Goal: Transaction & Acquisition: Purchase product/service

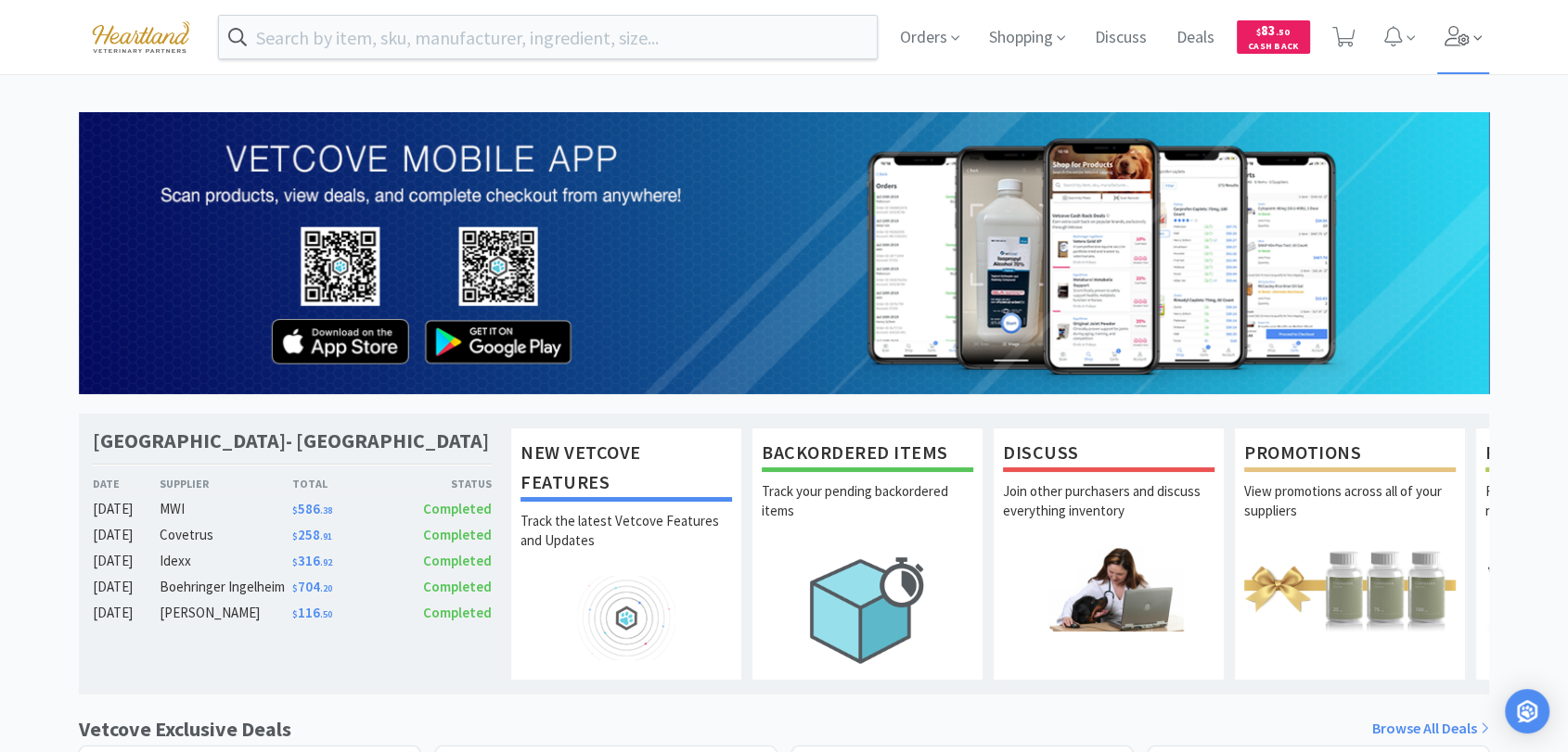
click at [1461, 26] on icon at bounding box center [1458, 36] width 26 height 20
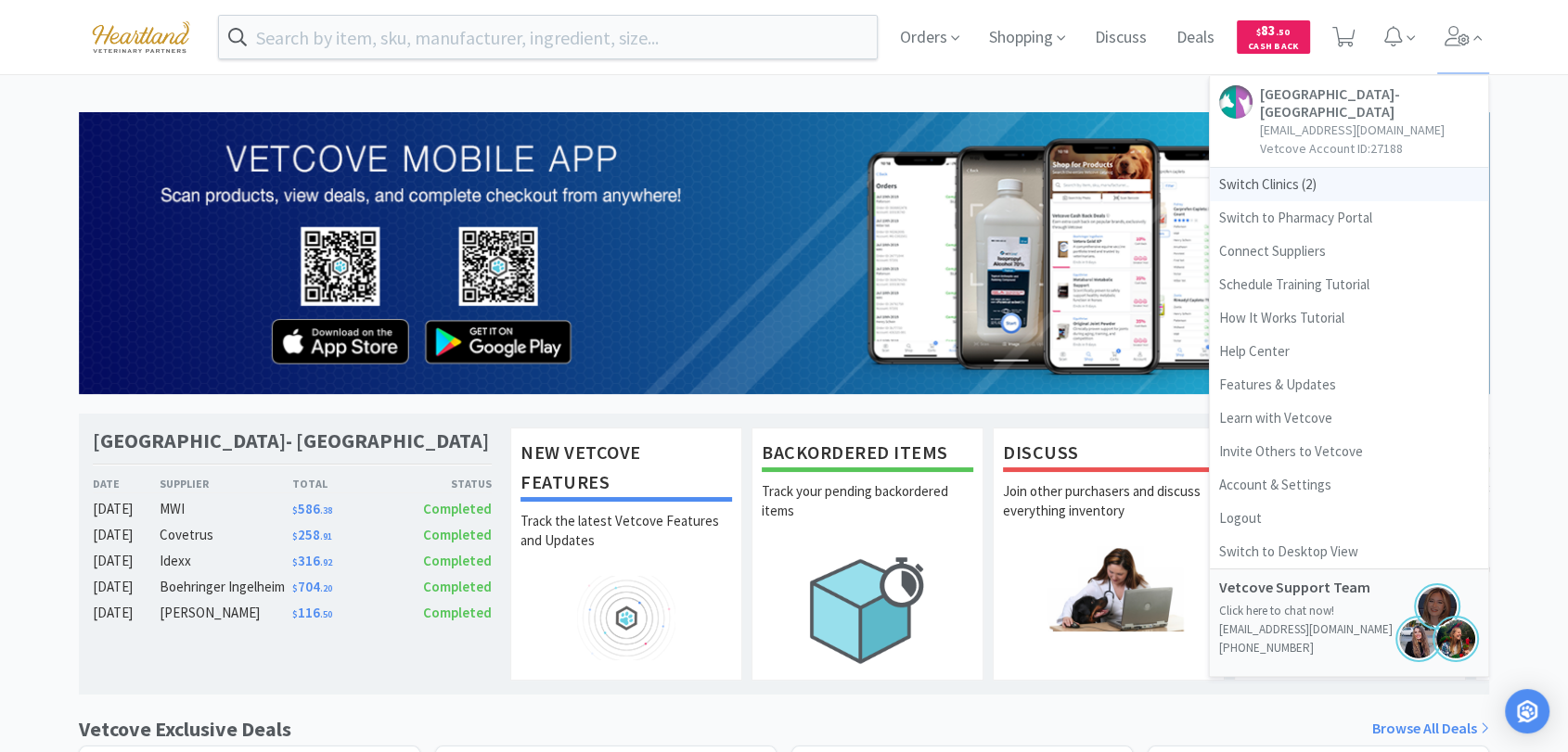
click at [1284, 182] on span "Switch Clinics ( 2 )" at bounding box center [1350, 185] width 278 height 34
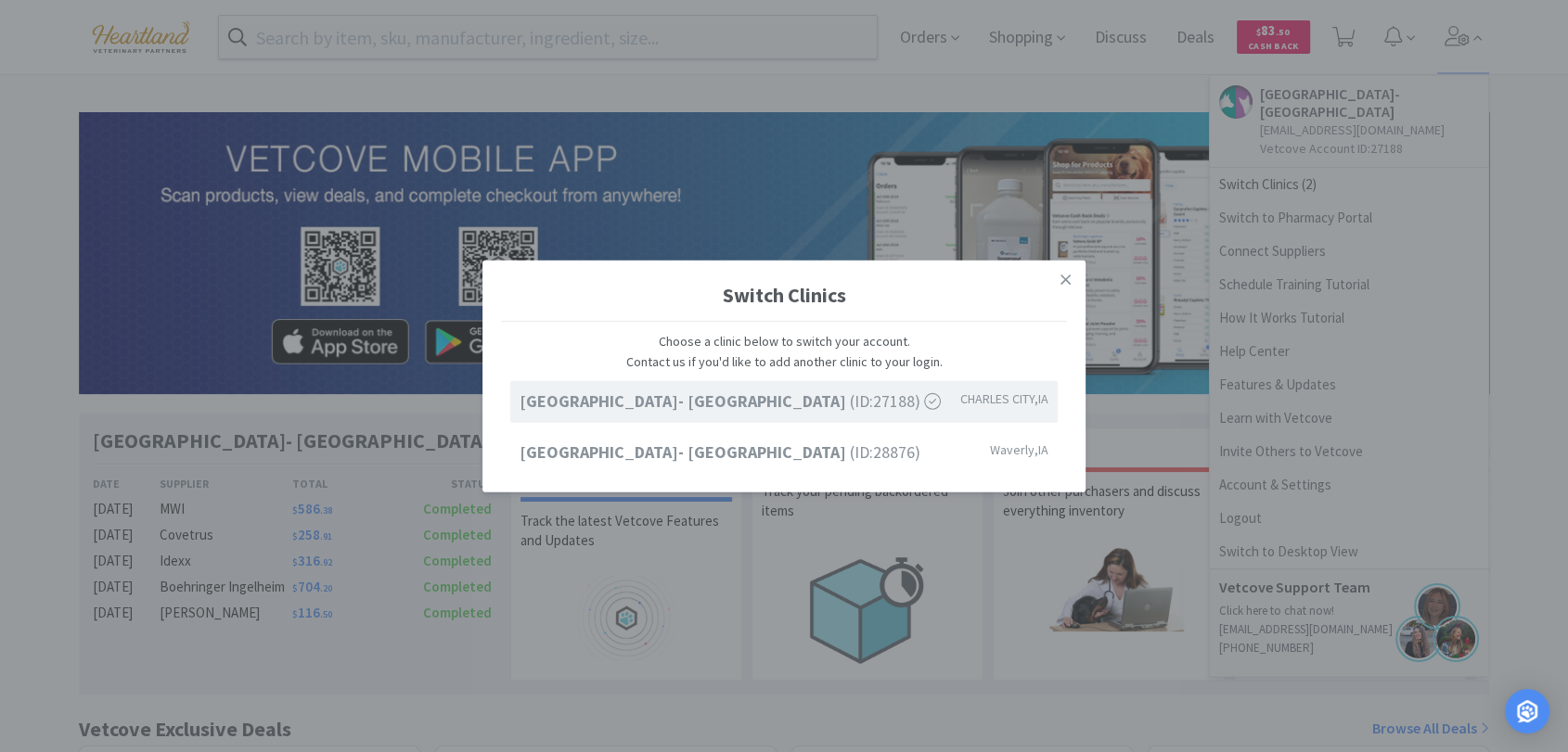
click at [952, 109] on div "Switch Clinics Choose a clinic below to switch your account. Contact us if you'…" at bounding box center [784, 376] width 1568 height 752
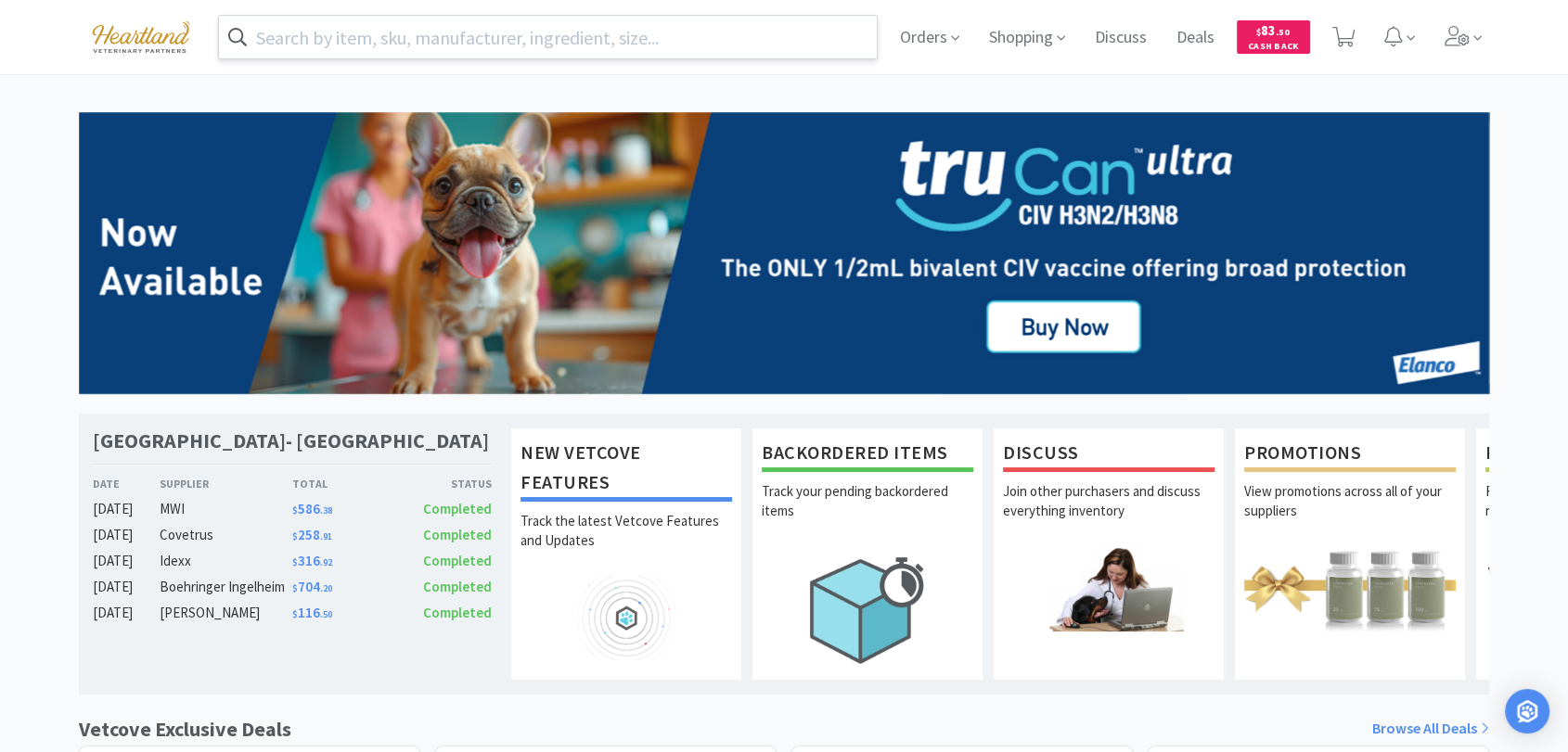
drag, startPoint x: 775, startPoint y: 50, endPoint x: 775, endPoint y: 39, distance: 11.0
click at [775, 46] on input "text" at bounding box center [548, 37] width 658 height 43
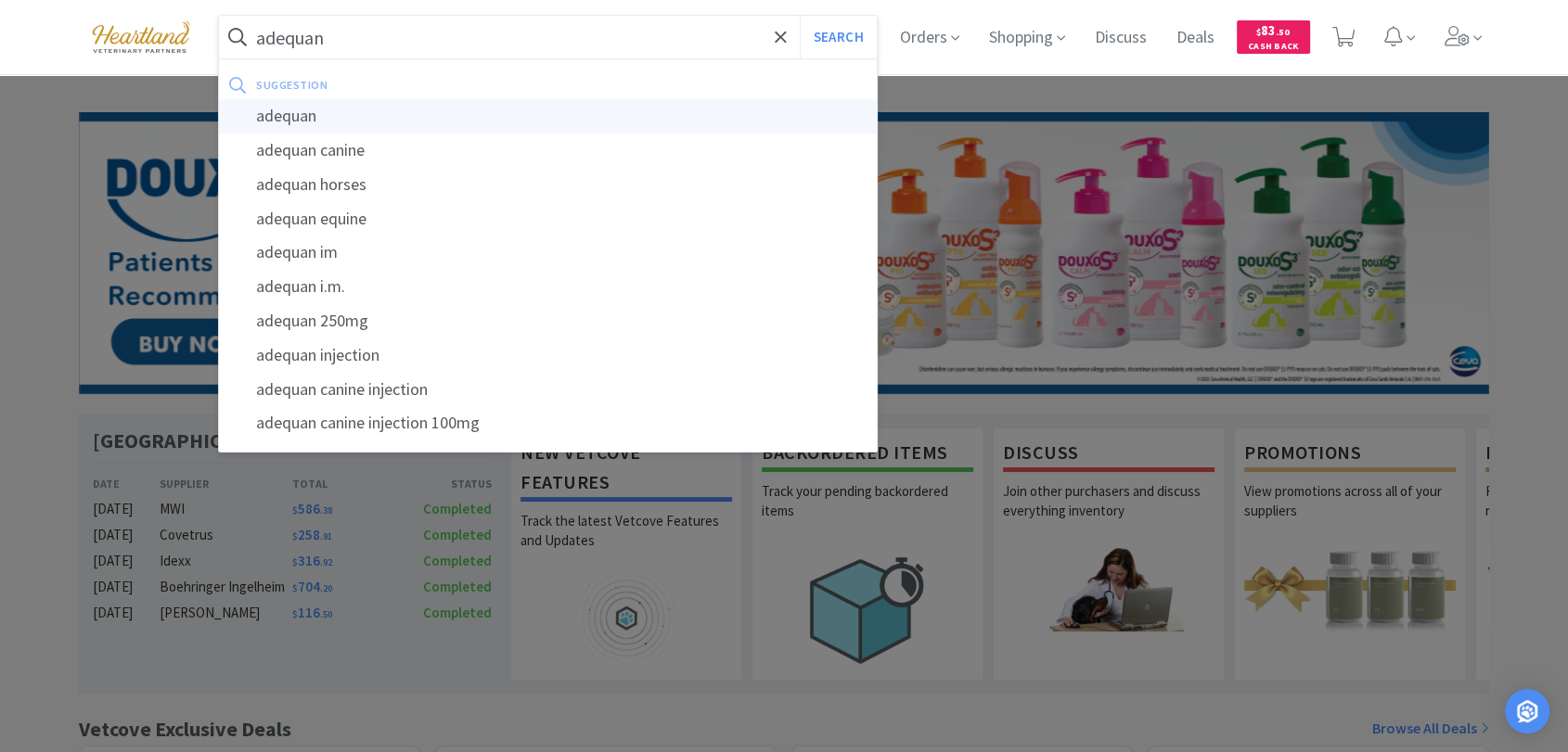
type input "adequan"
click at [296, 126] on div "adequan" at bounding box center [548, 117] width 658 height 35
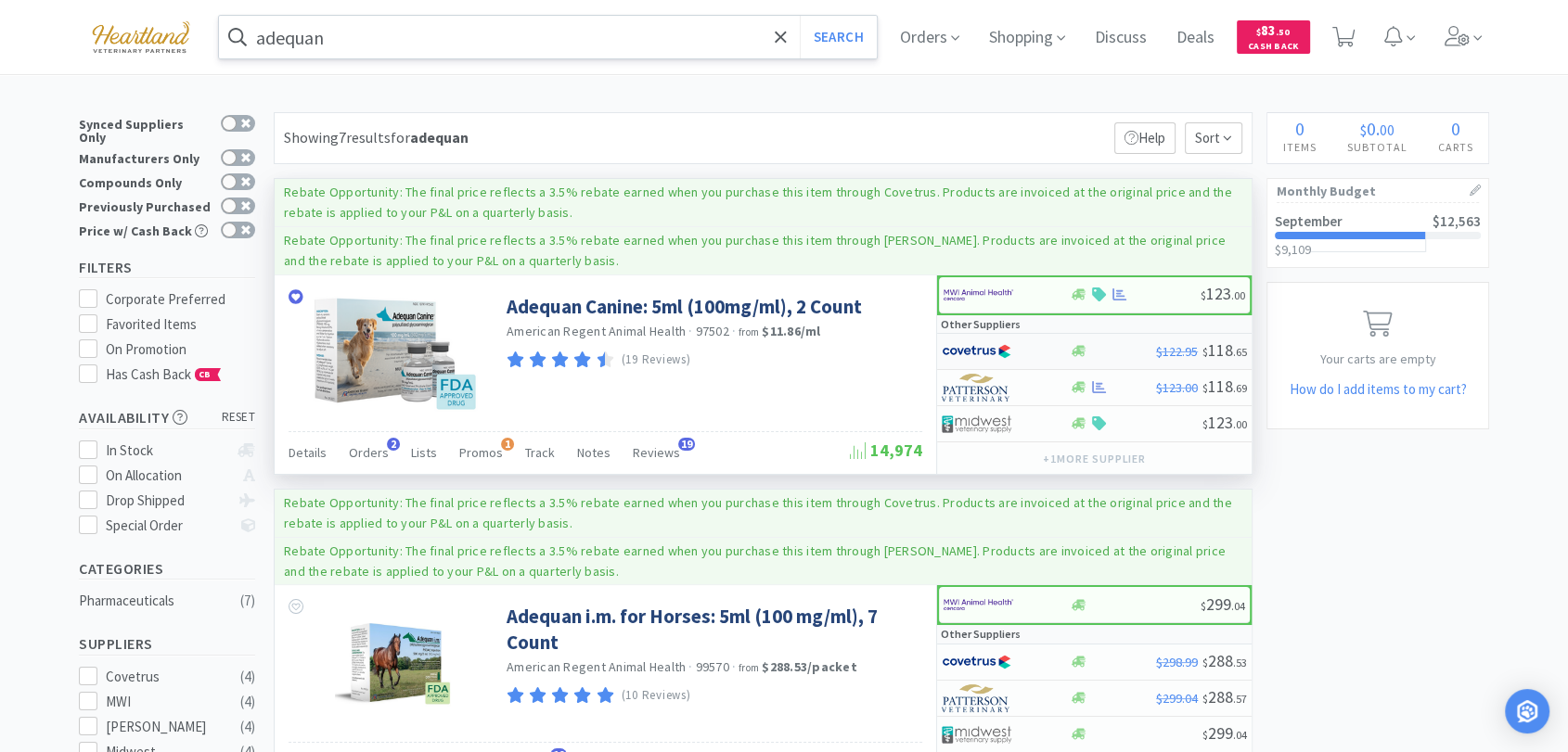
click at [968, 346] on img at bounding box center [976, 351] width 70 height 28
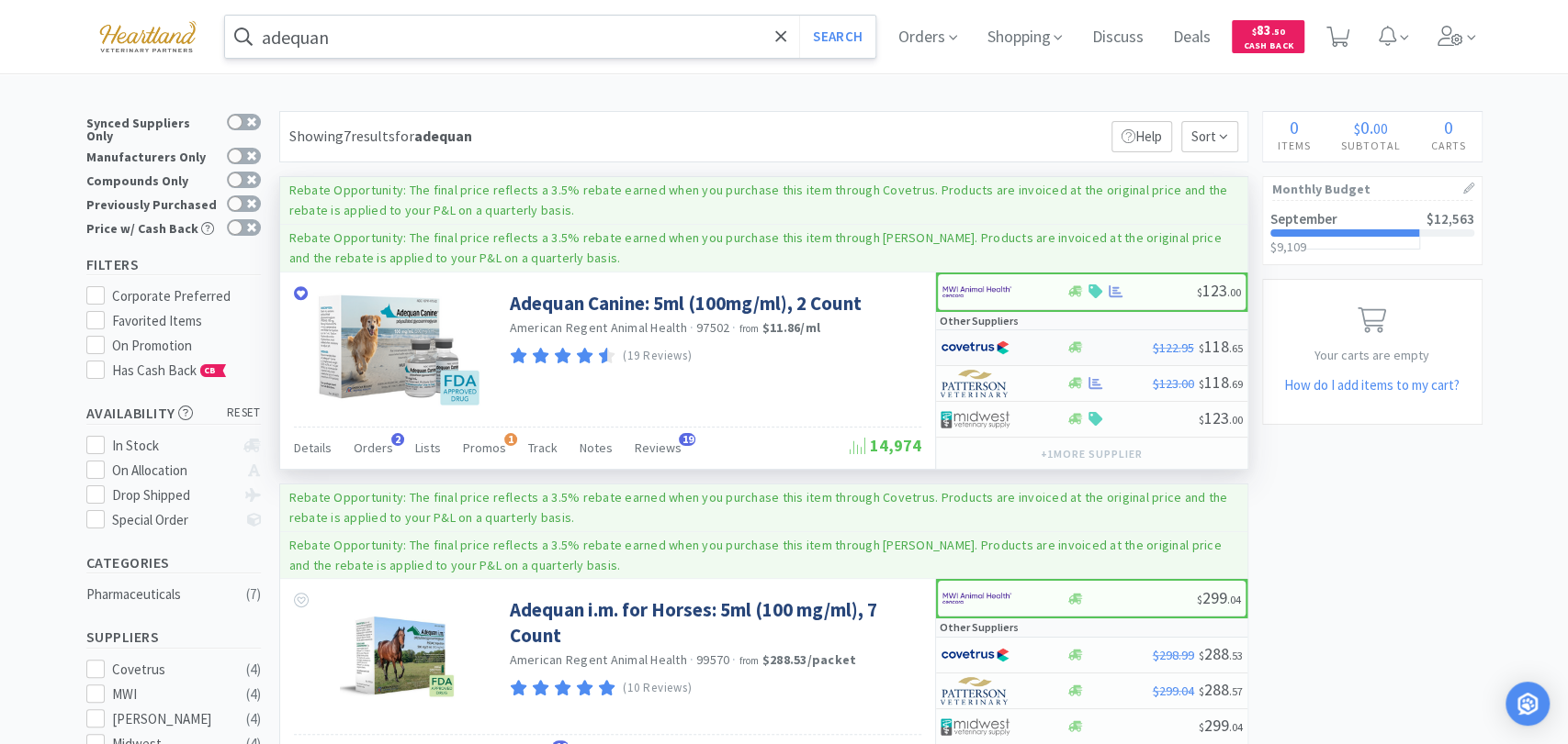
select select "1"
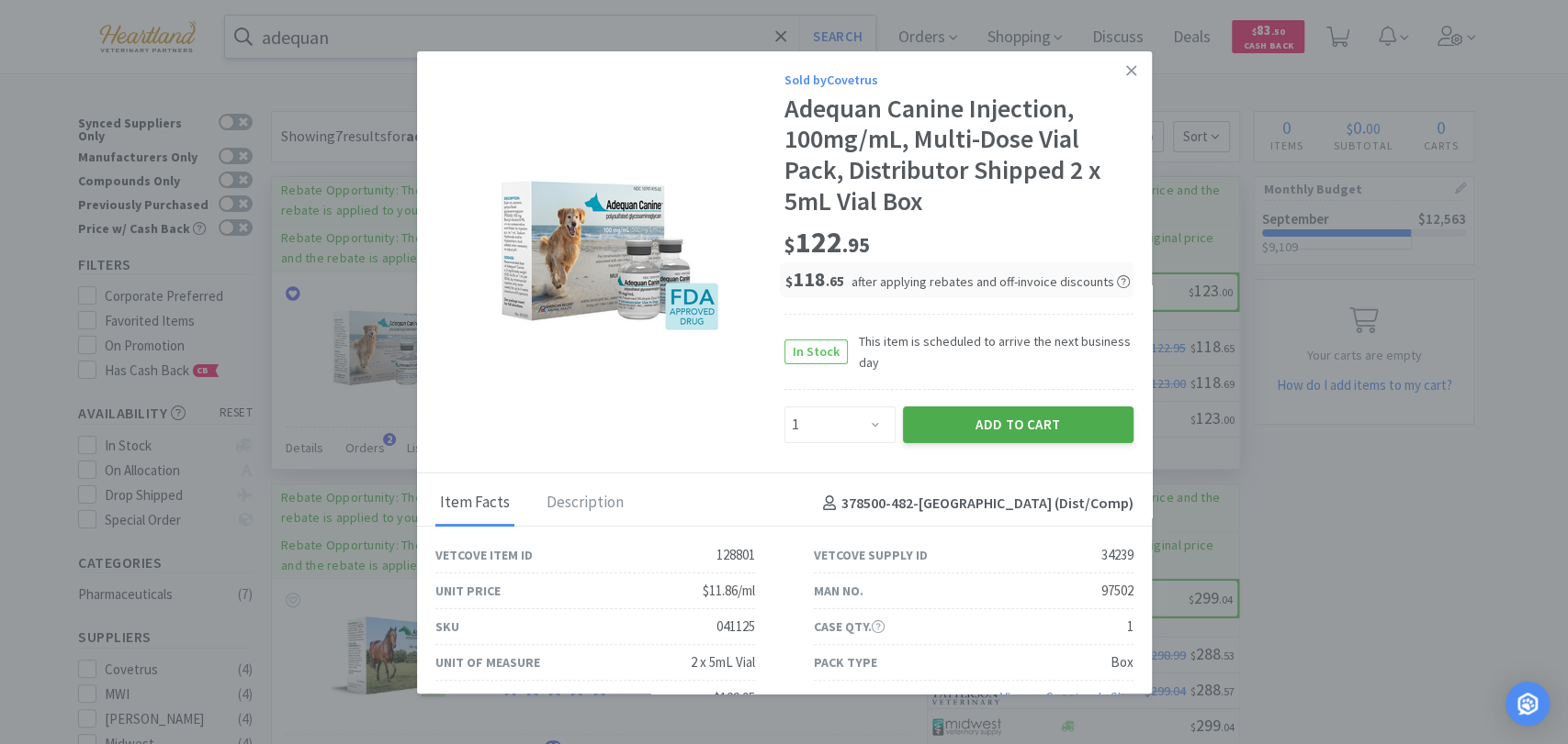
click at [945, 427] on button "Add to Cart" at bounding box center [1018, 425] width 231 height 36
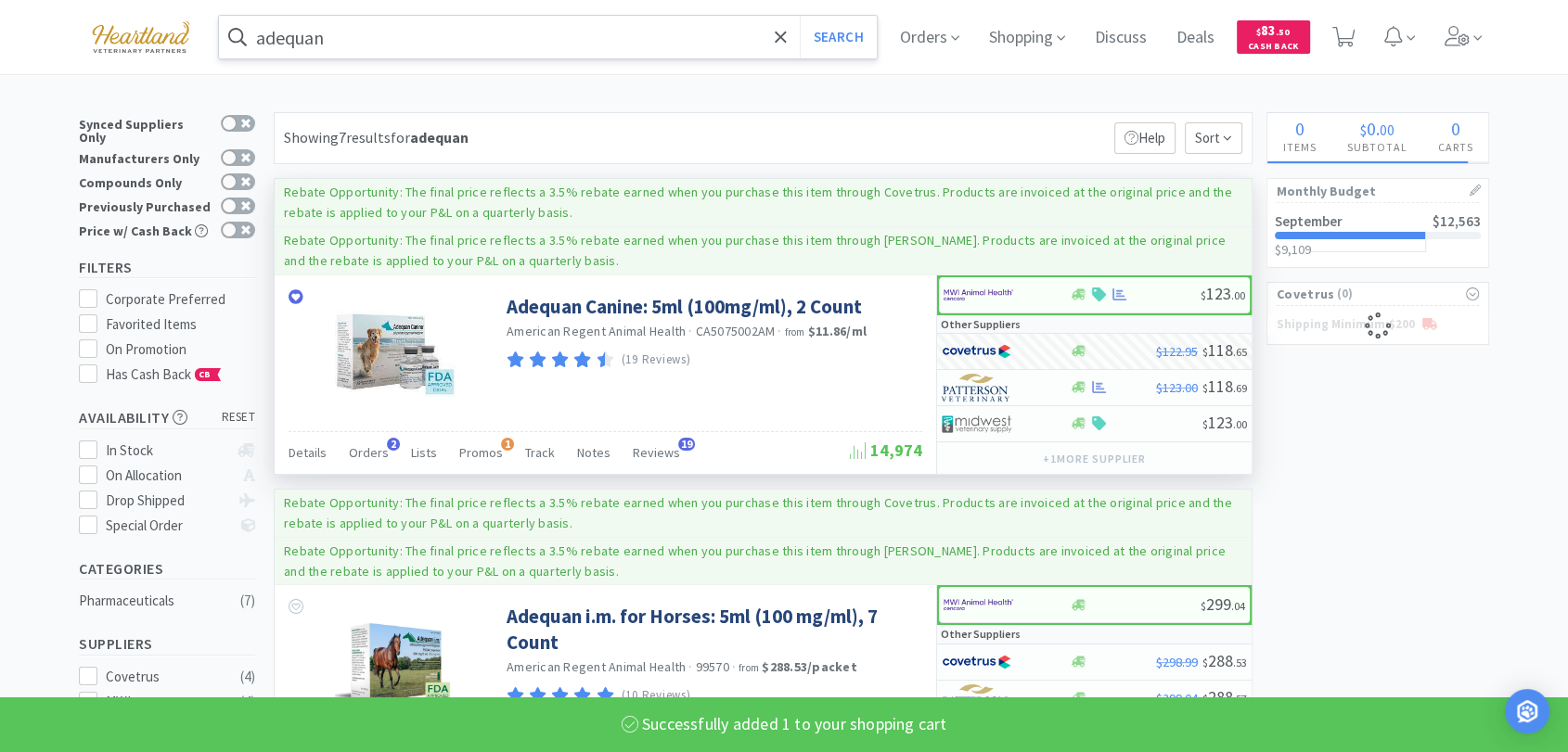
select select "1"
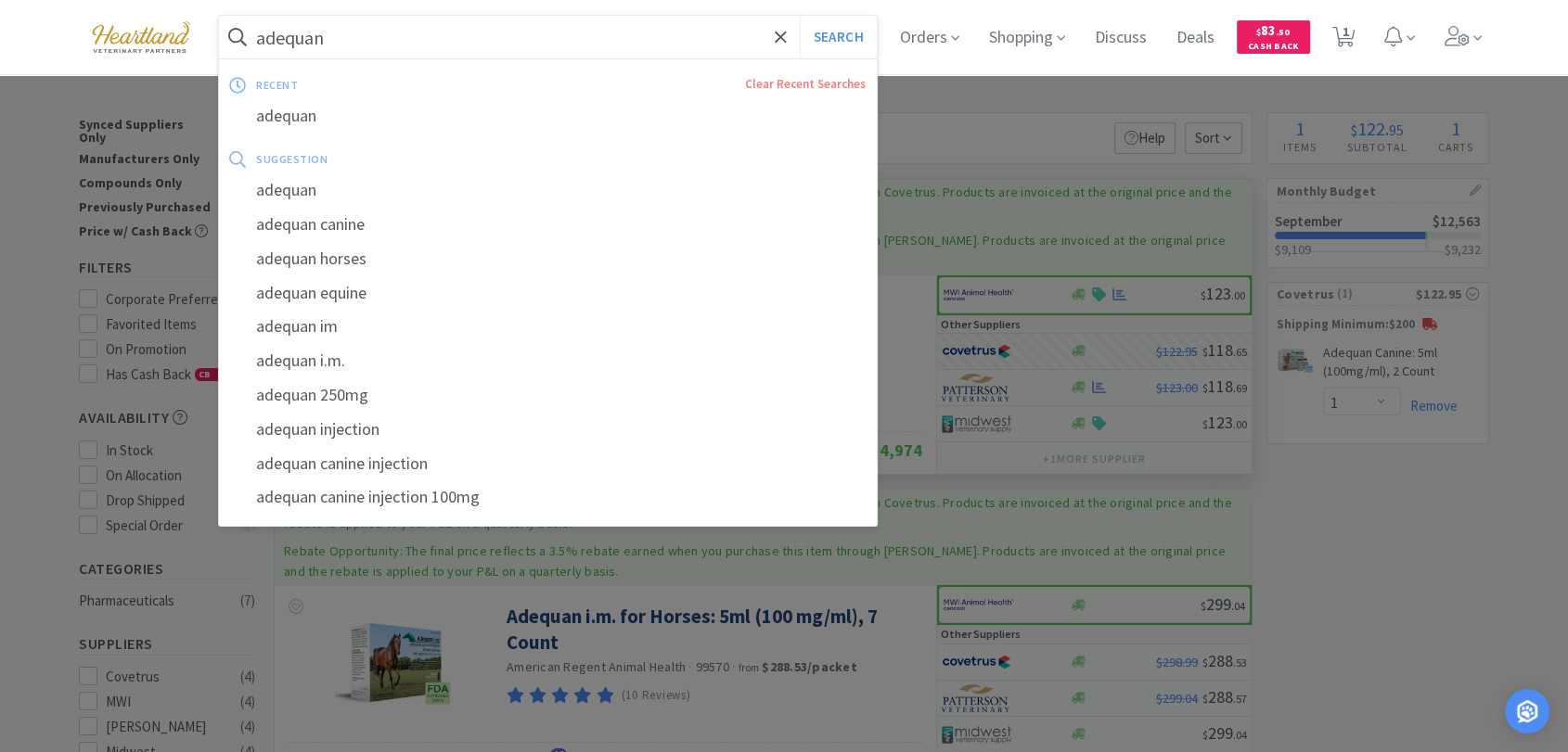
click at [391, 36] on input "adequan" at bounding box center [548, 37] width 658 height 43
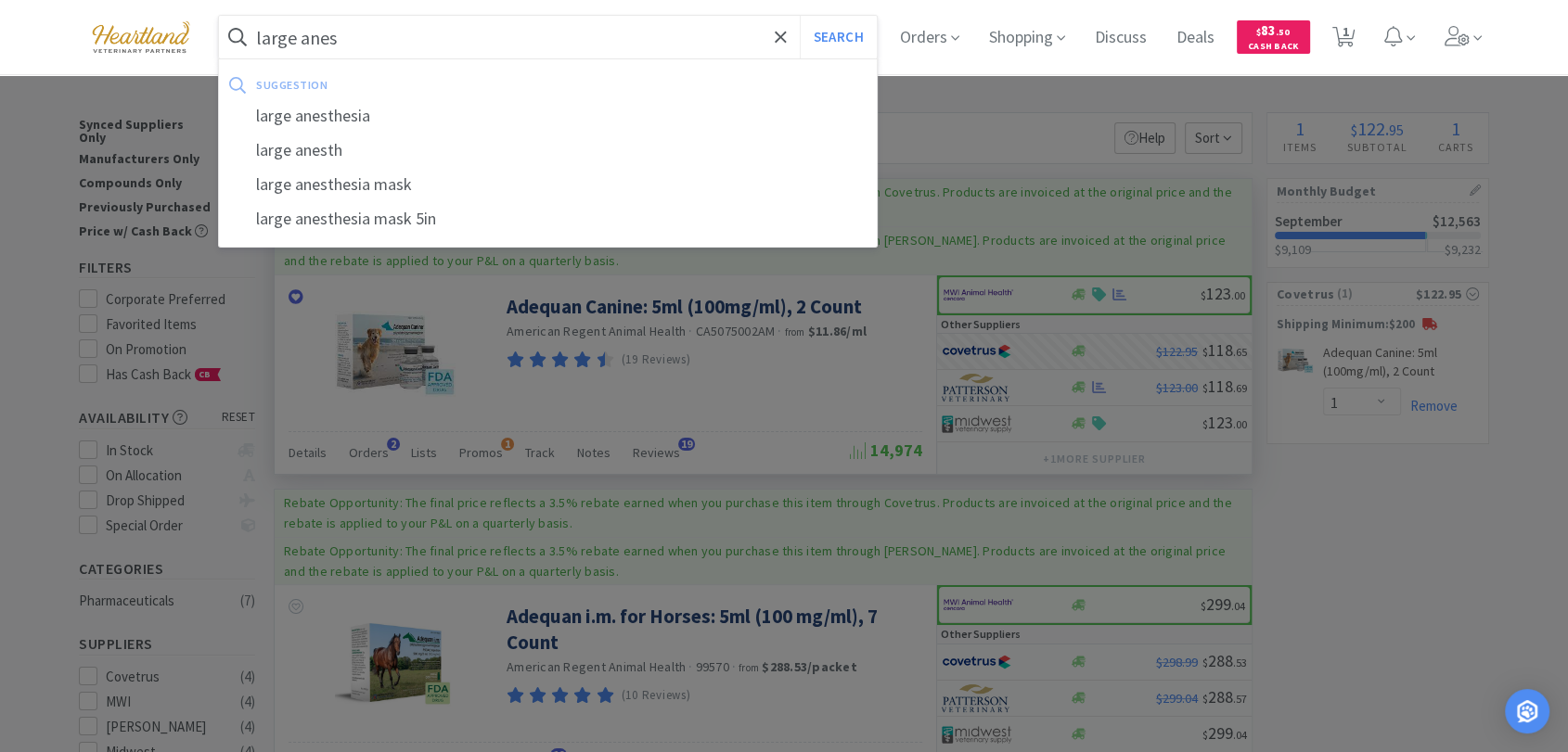
click at [365, 182] on div "large anesthesia mask" at bounding box center [548, 186] width 658 height 35
type input "large anesthesia mask"
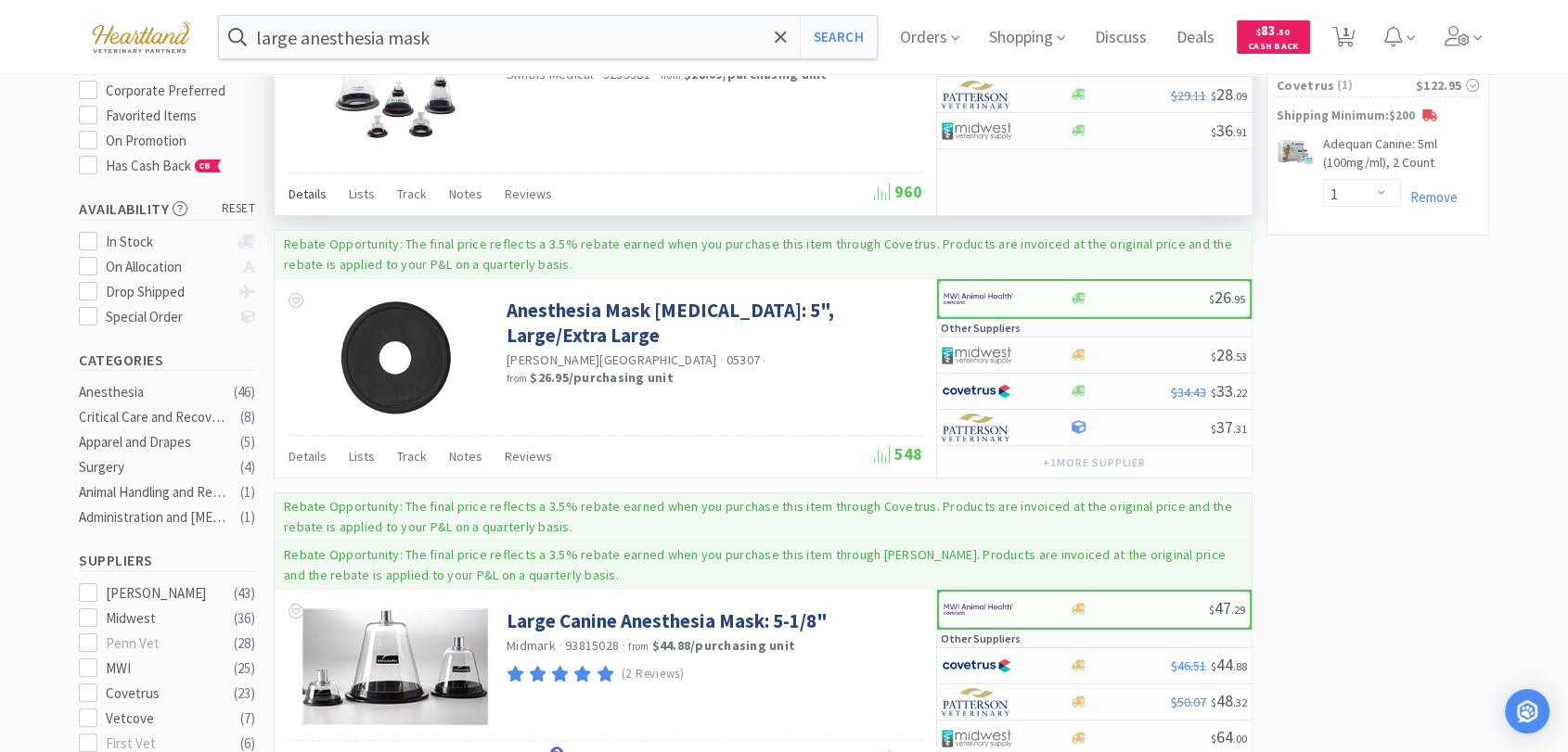
scroll to position [103, 0]
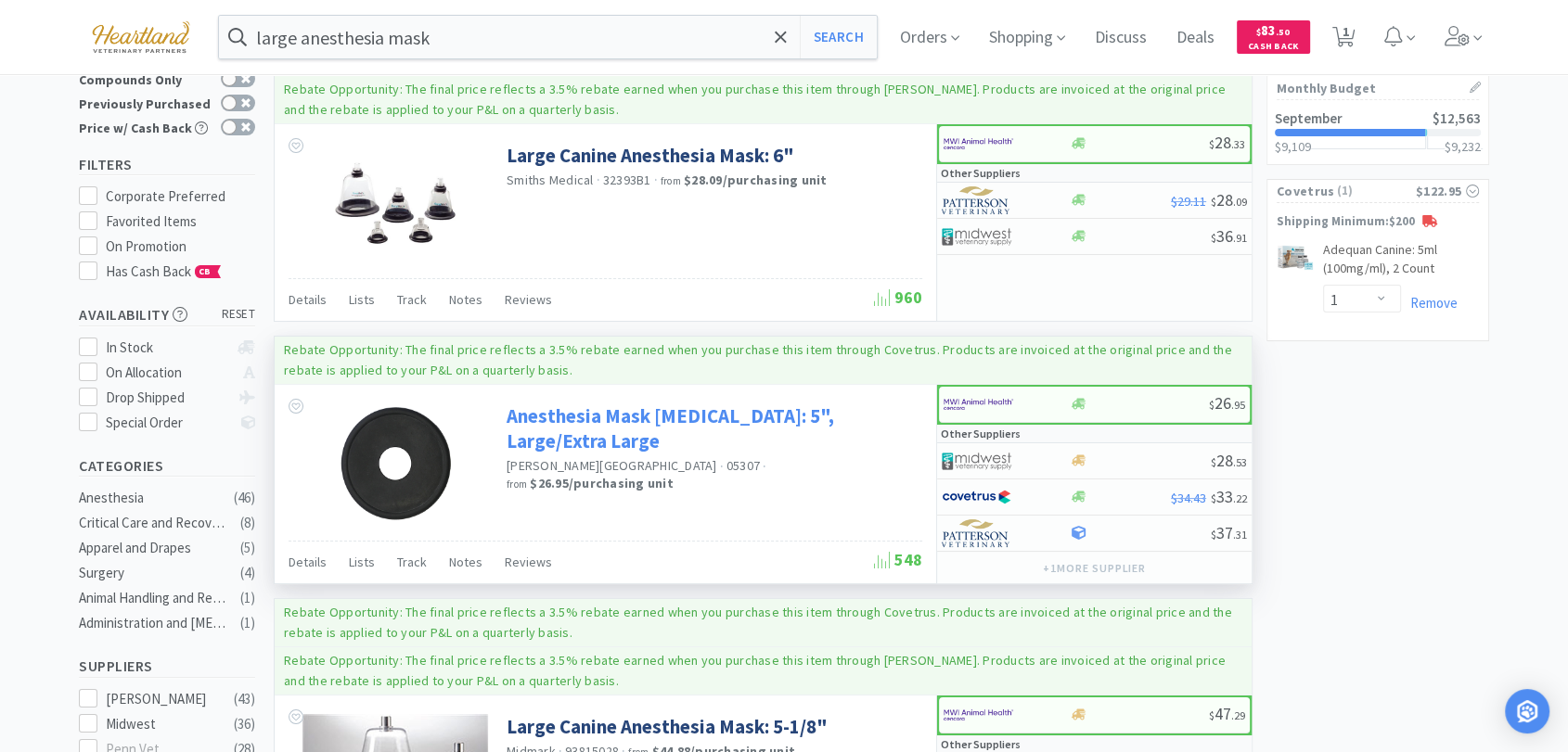
click at [631, 413] on link "Anesthesia Mask [MEDICAL_DATA]: 5", Large/Extra Large" at bounding box center [711, 429] width 411 height 51
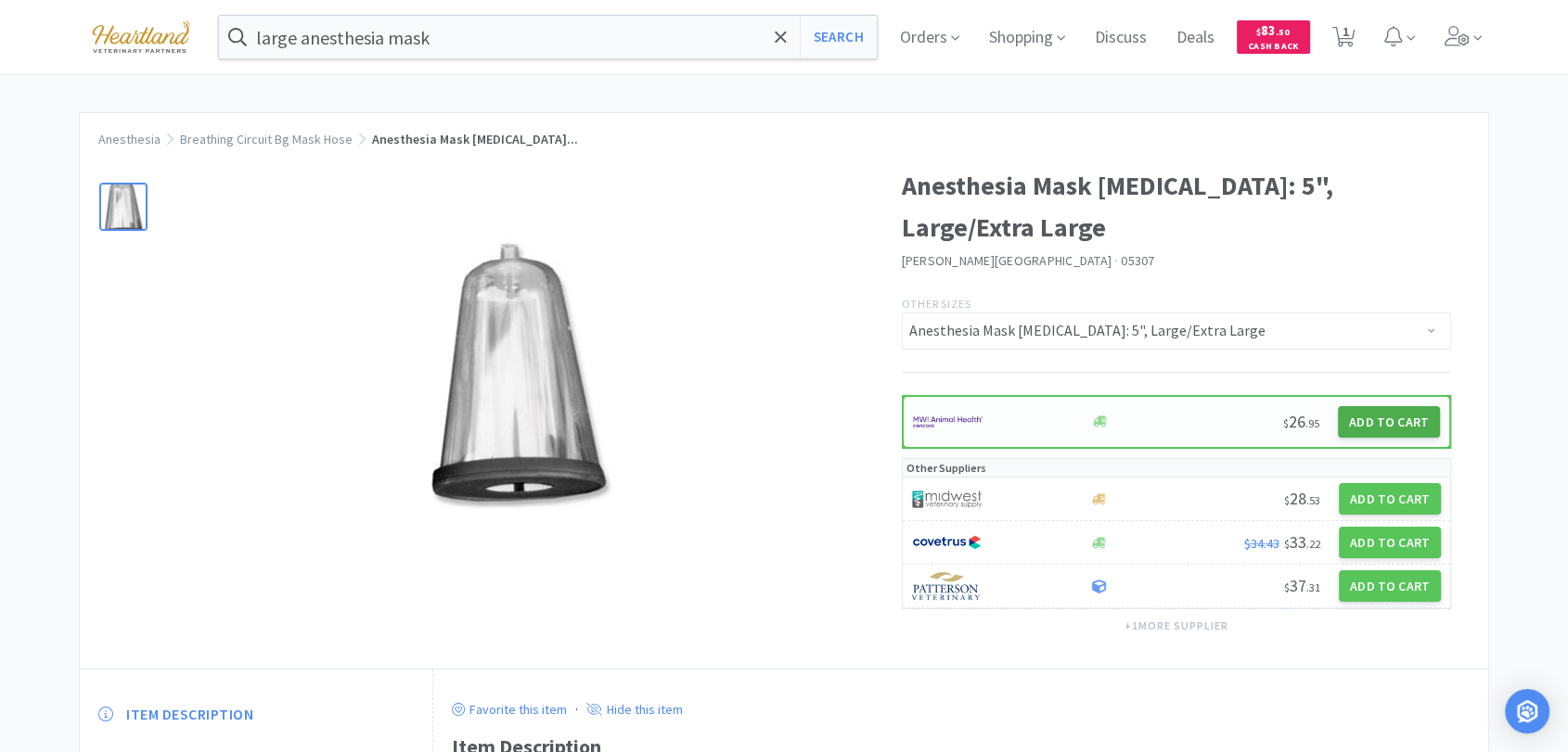
click at [1403, 415] on button "Add to Cart" at bounding box center [1389, 421] width 102 height 32
select select "1"
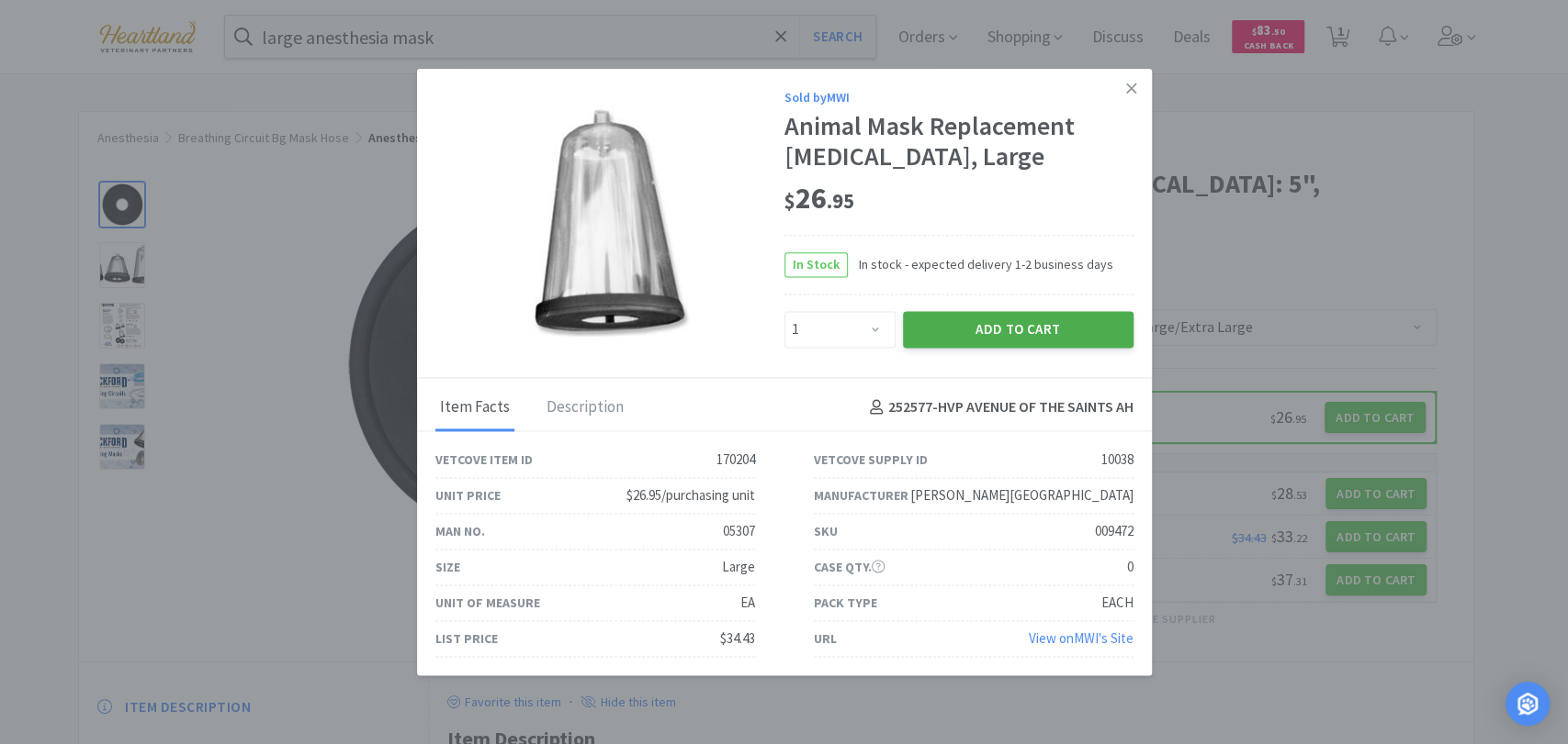
click at [984, 326] on button "Add to Cart" at bounding box center [1018, 329] width 231 height 36
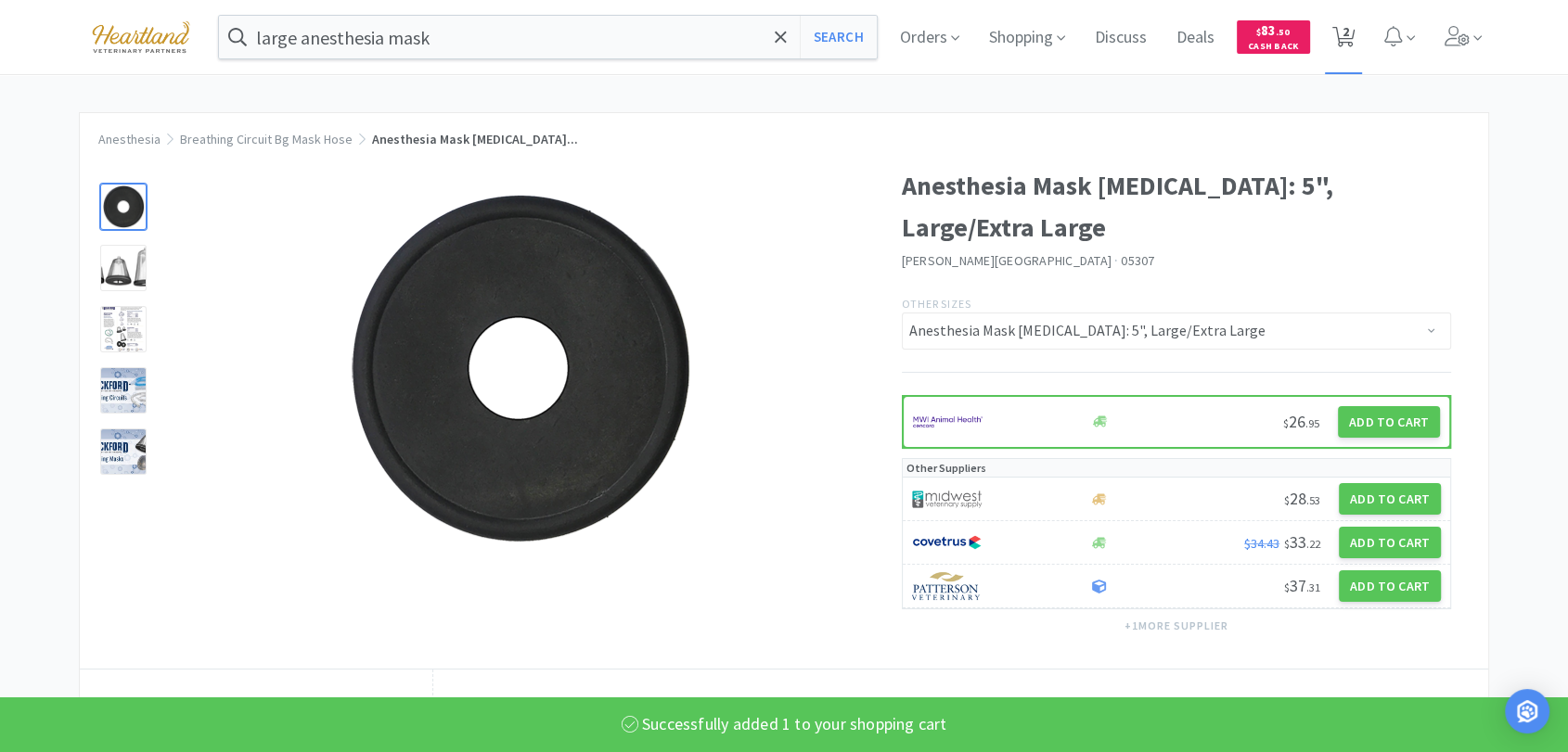
click at [1350, 32] on span "2" at bounding box center [1346, 31] width 7 height 74
select select "1"
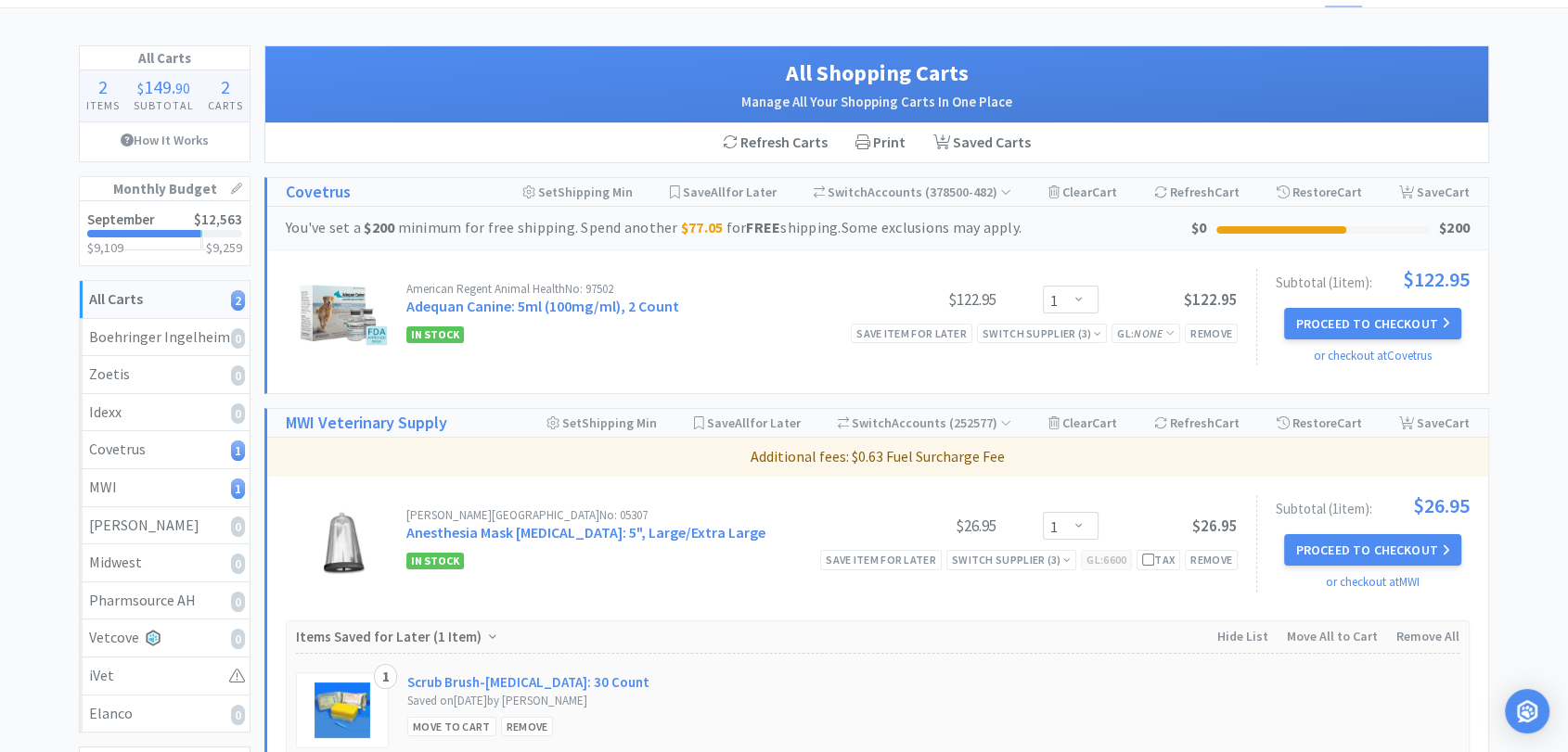
scroll to position [103, 0]
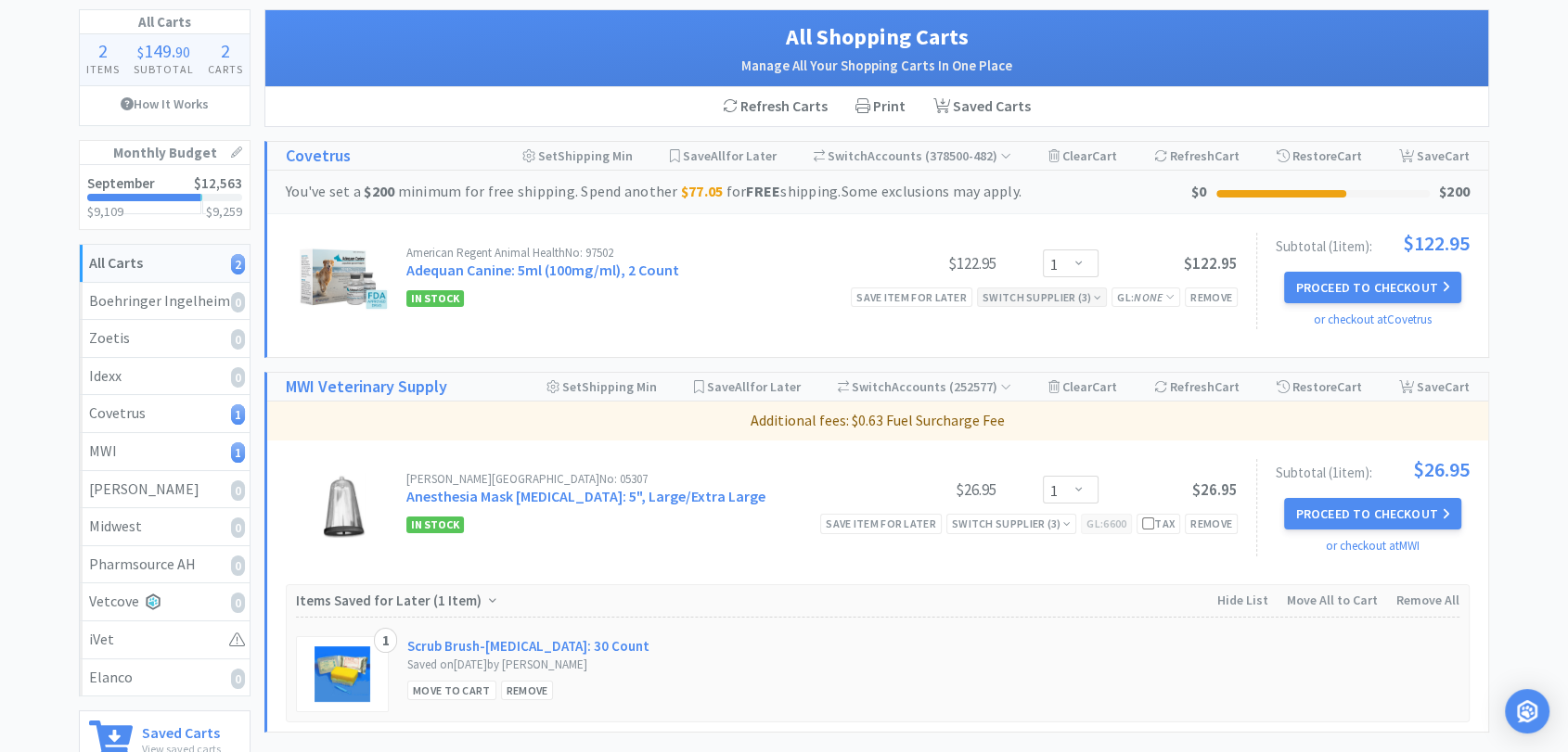
click at [1038, 296] on div "Switch Supplier ( 3 )" at bounding box center [1042, 298] width 119 height 17
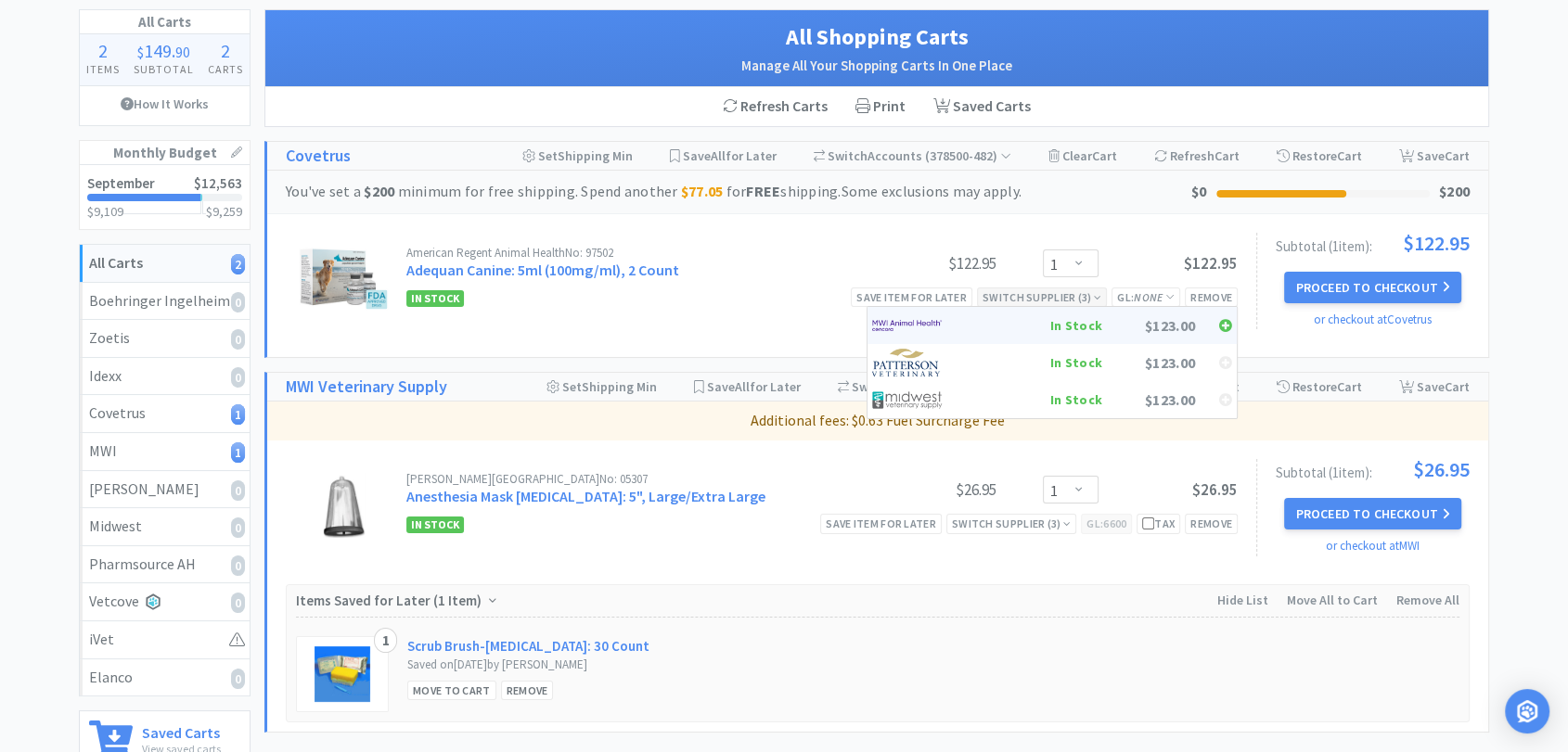
click at [944, 321] on div at bounding box center [918, 326] width 93 height 28
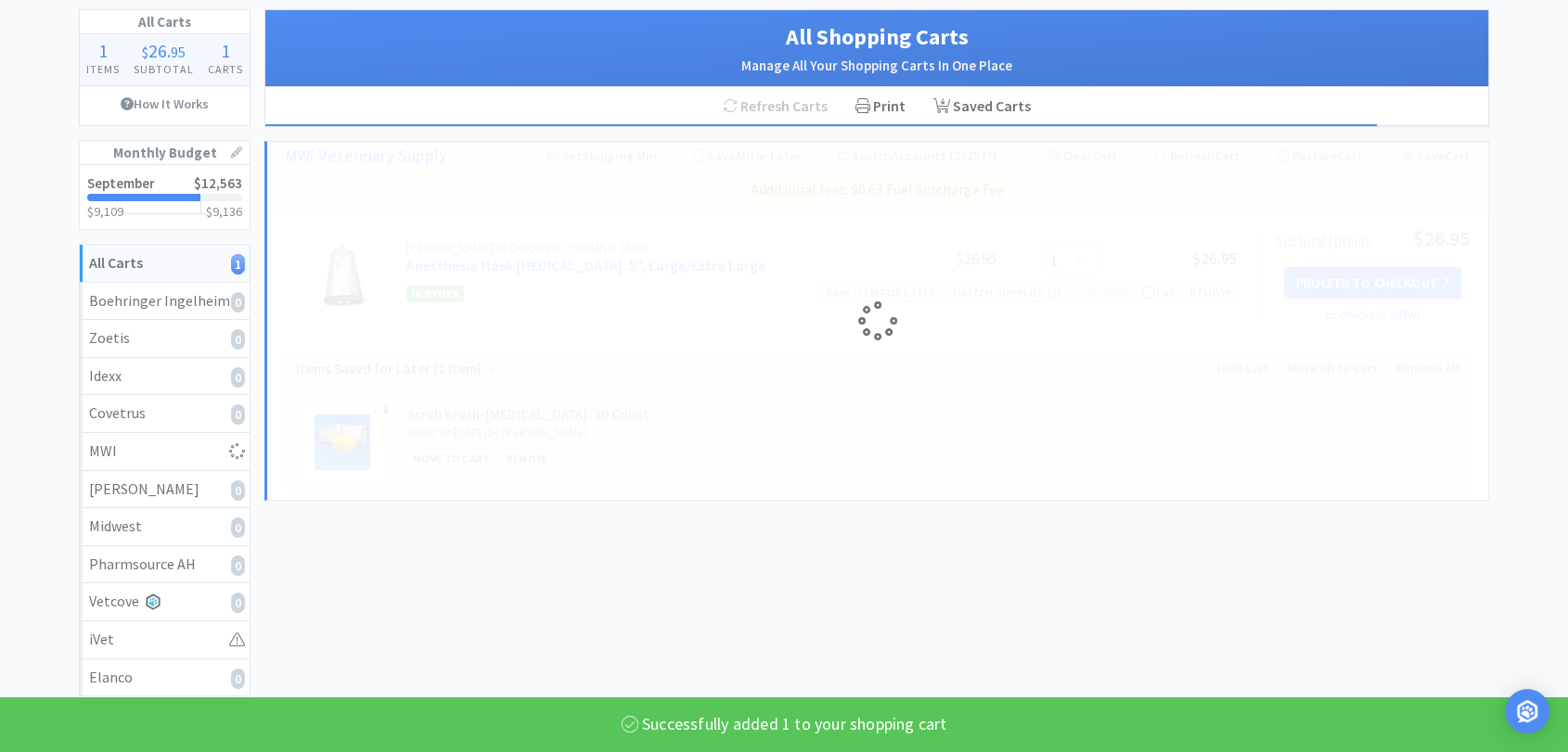
select select "1"
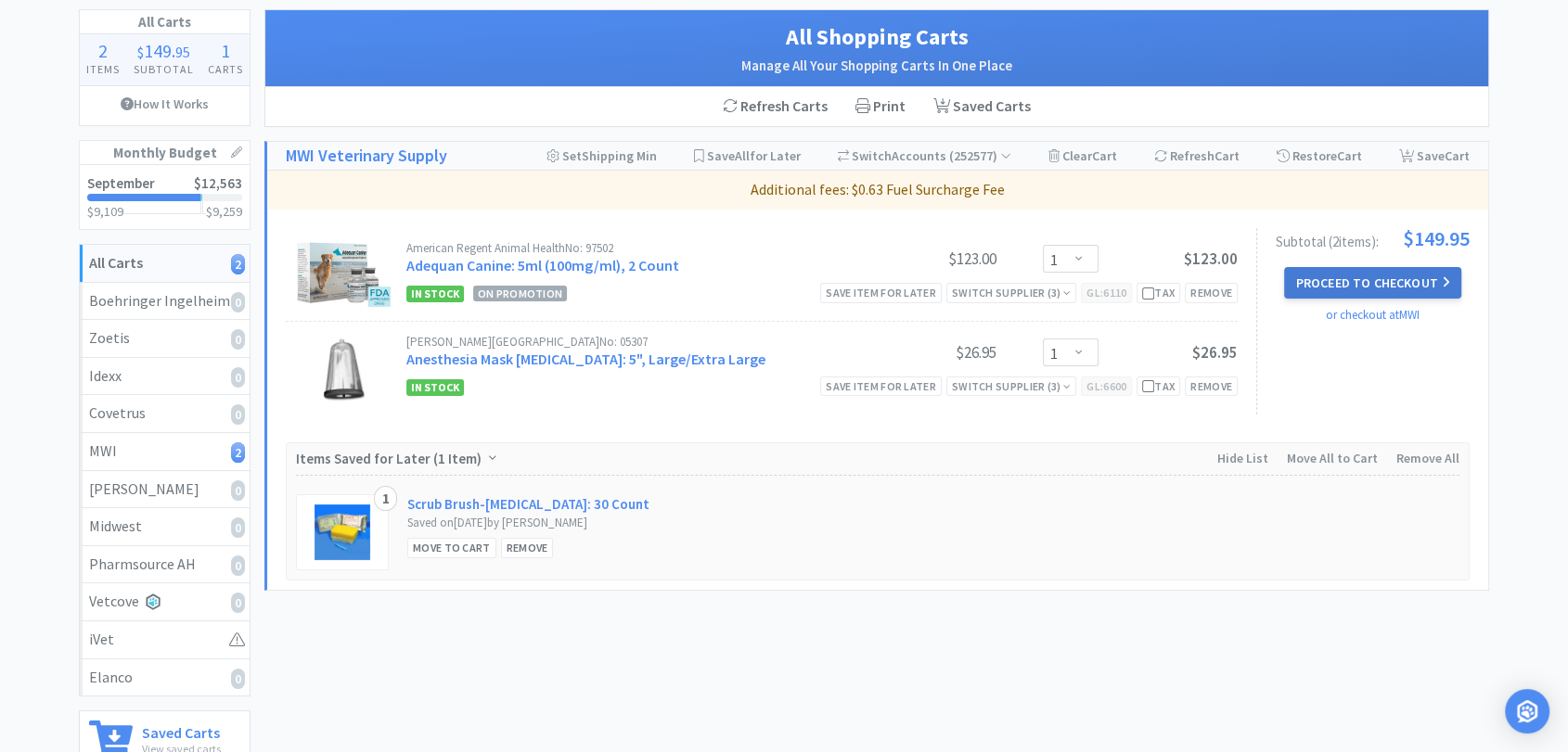
click at [1350, 281] on button "Proceed to Checkout" at bounding box center [1372, 282] width 176 height 32
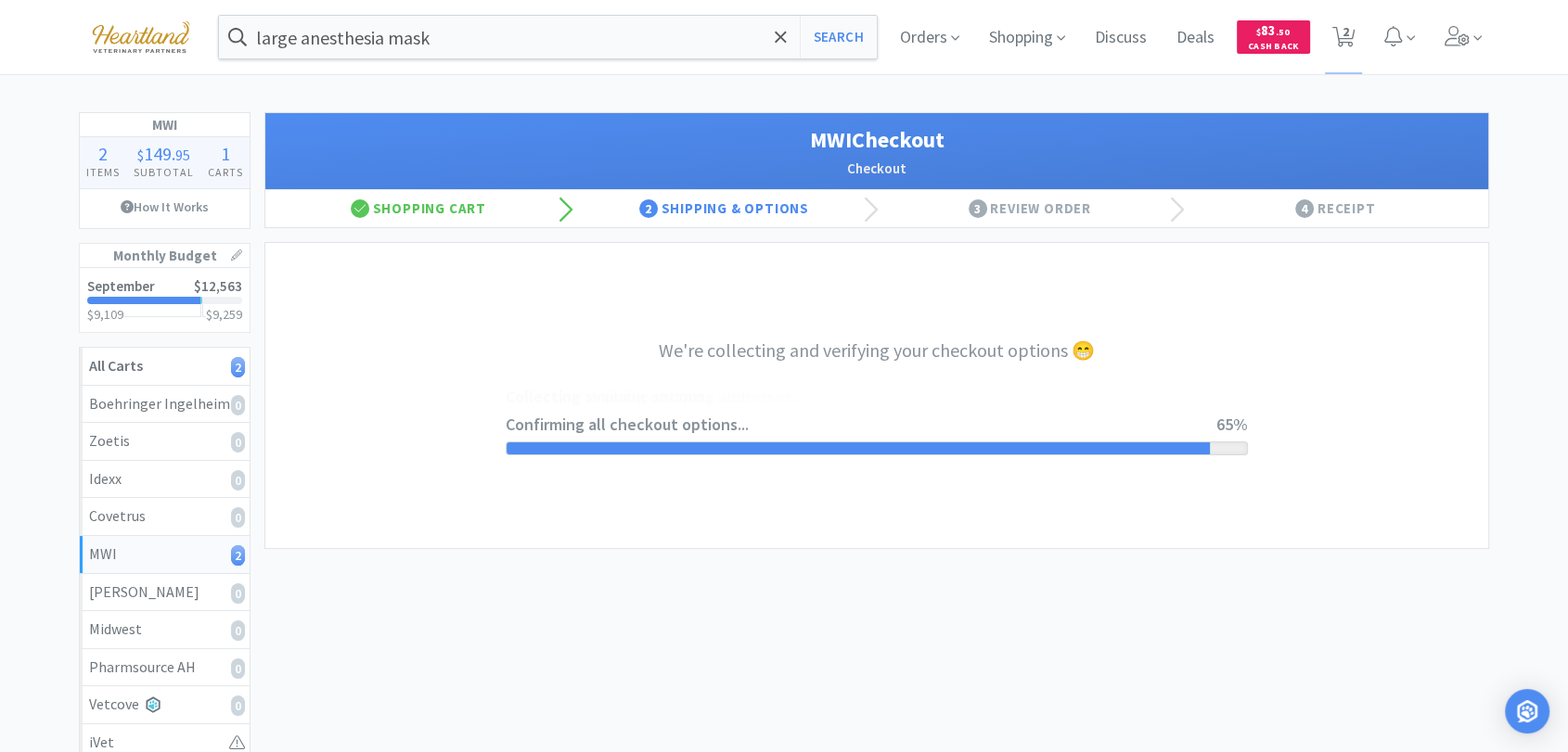
select select "STD_"
select select "FX9"
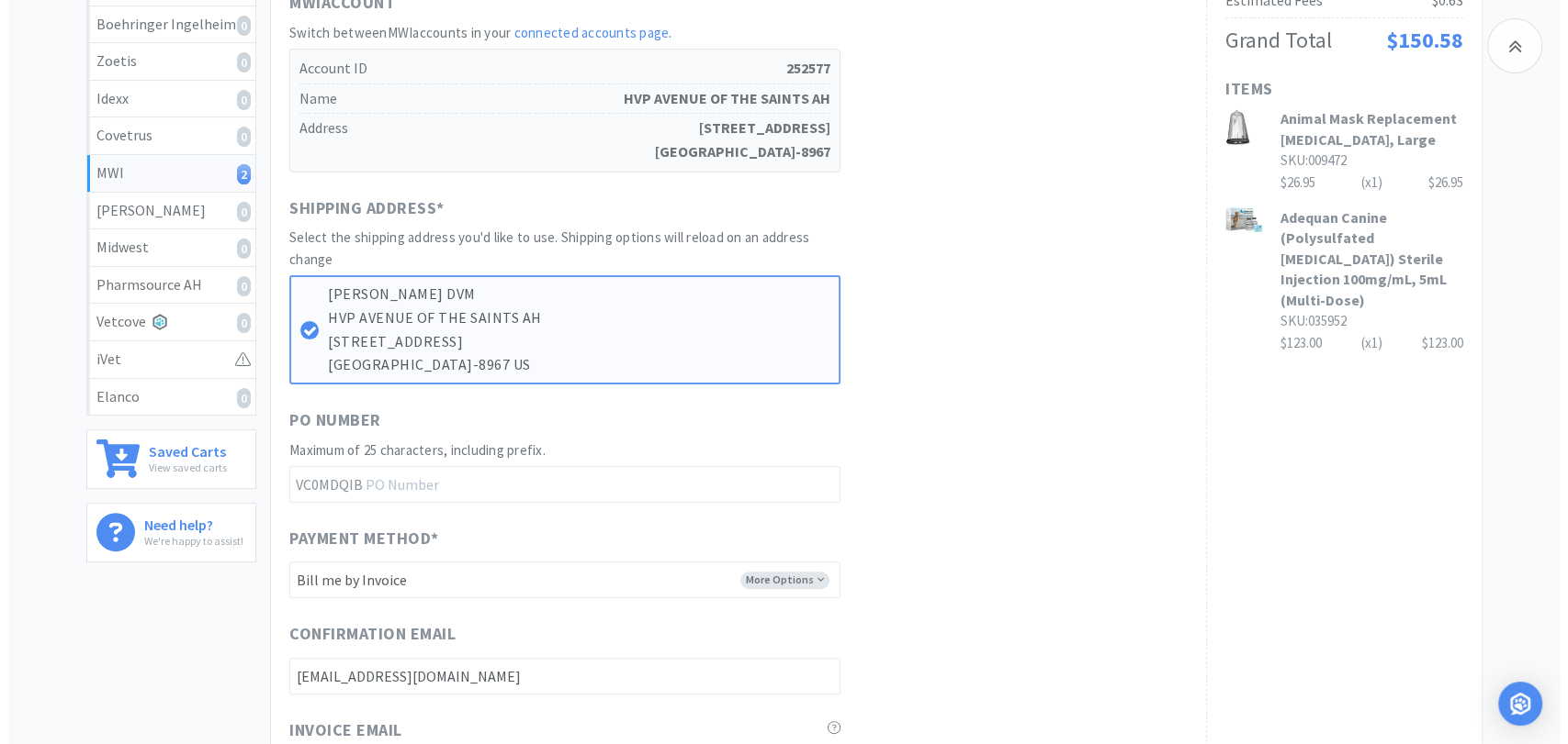
scroll to position [407, 0]
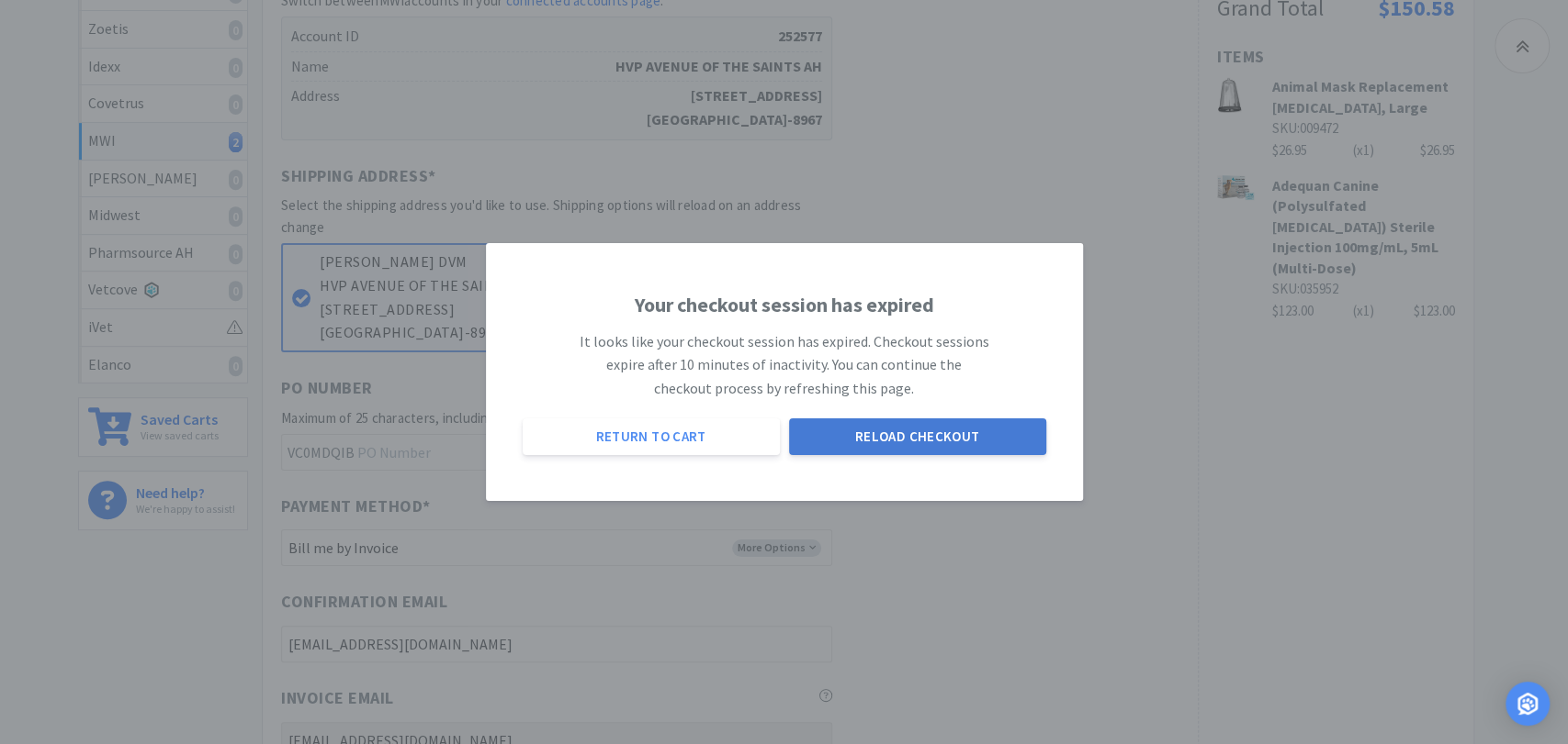
click at [877, 435] on button "Reload Checkout" at bounding box center [917, 437] width 257 height 36
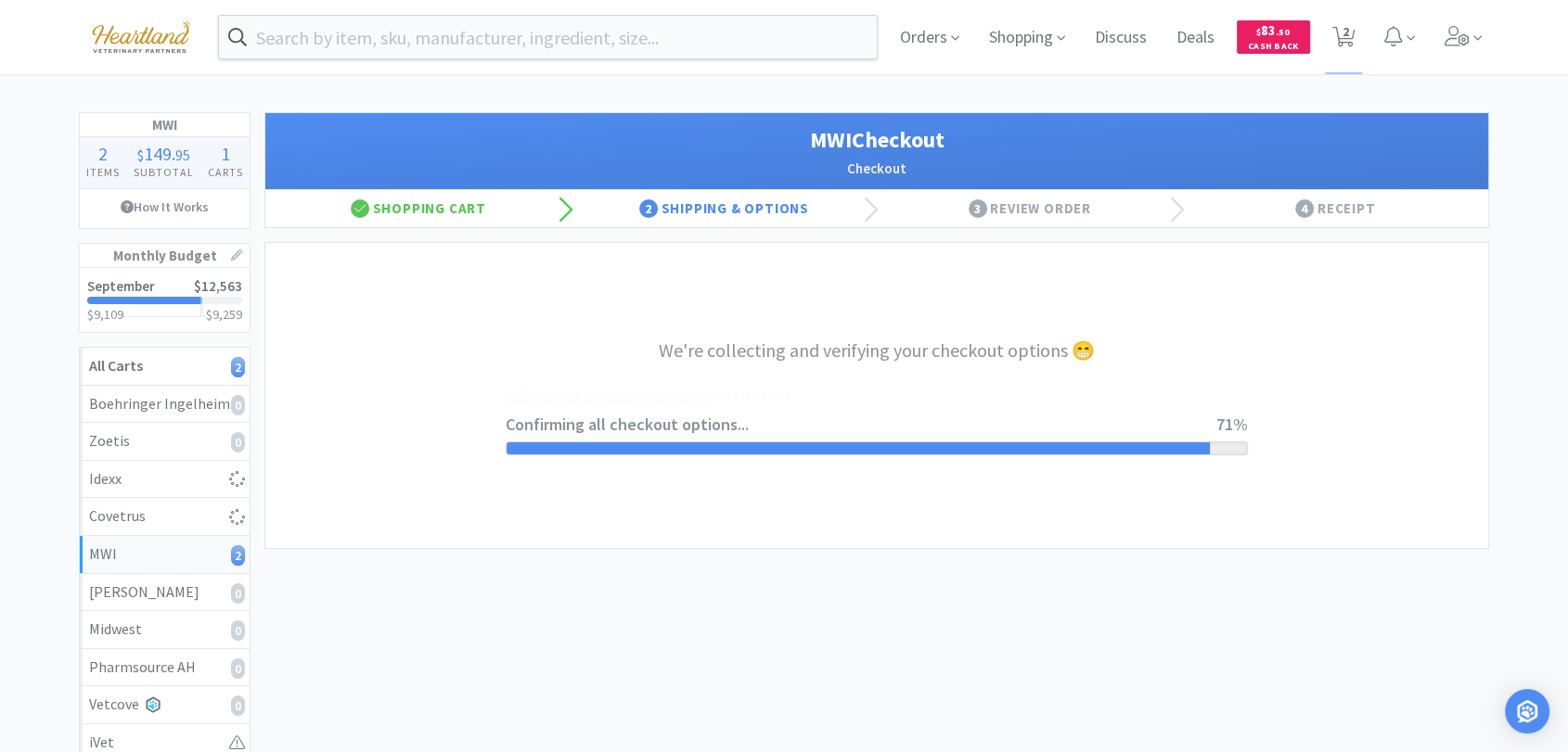
select select "STD_"
select select "FX9"
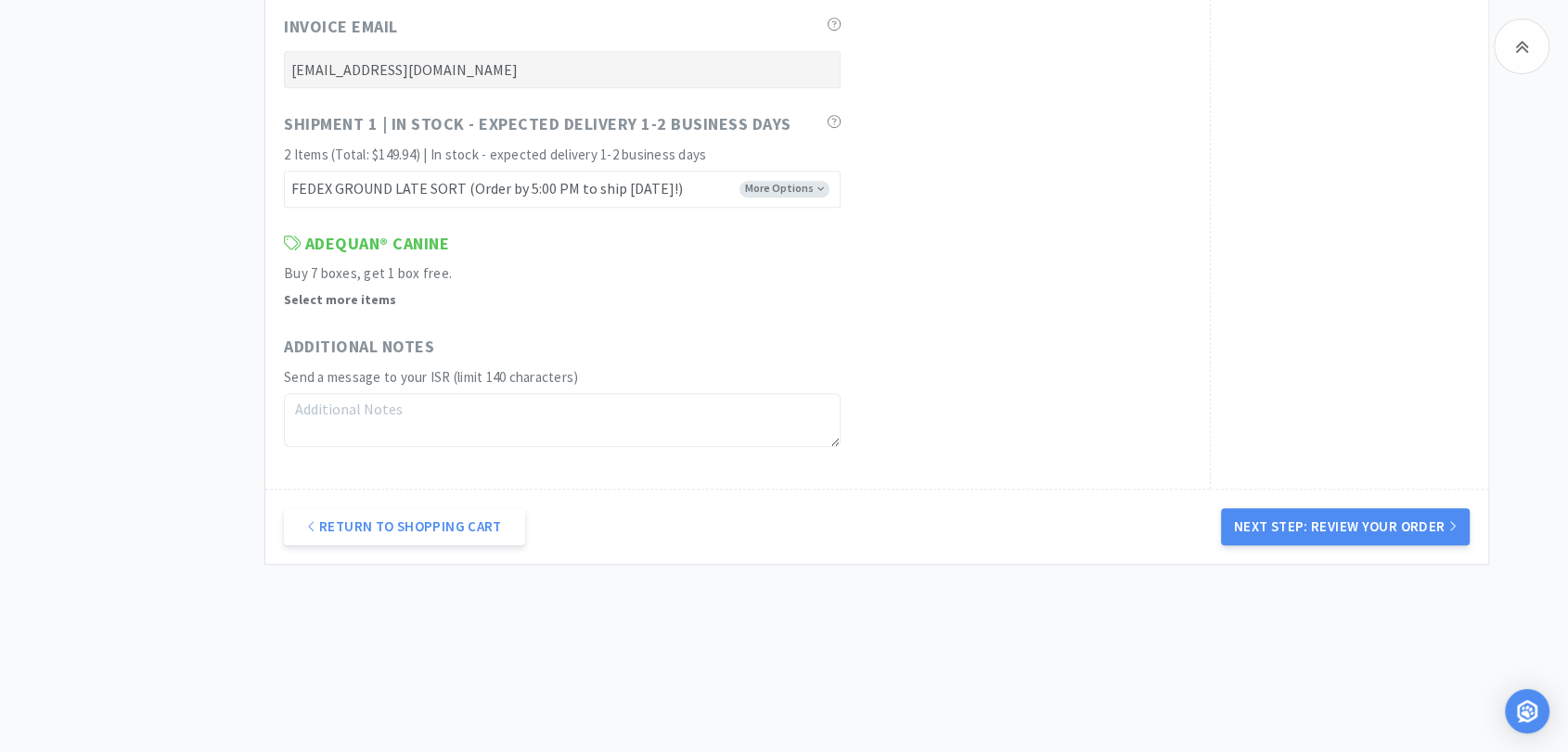
click at [1343, 527] on button "Next Step: Review Your Order" at bounding box center [1345, 527] width 248 height 37
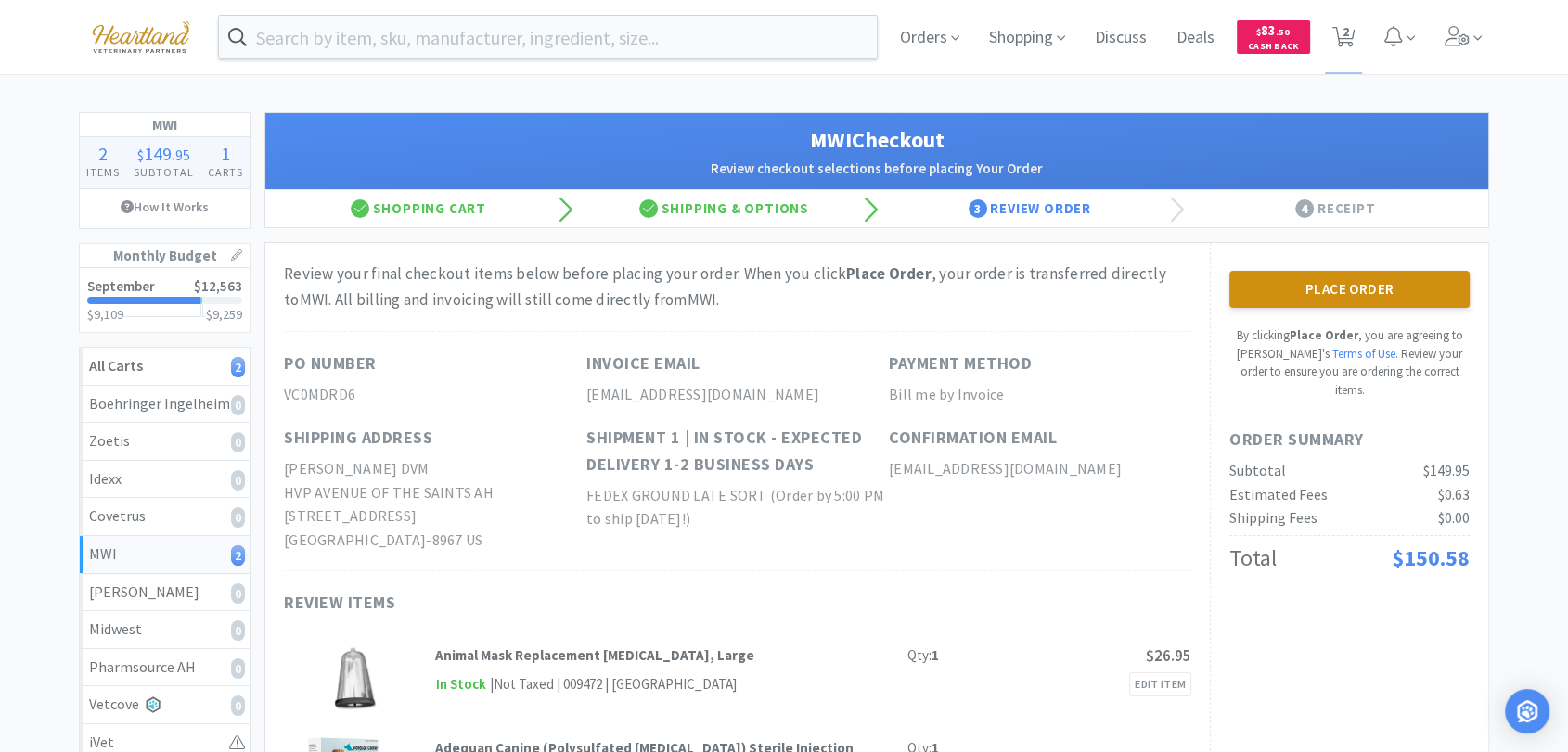
click at [1366, 291] on button "Place Order" at bounding box center [1350, 289] width 241 height 37
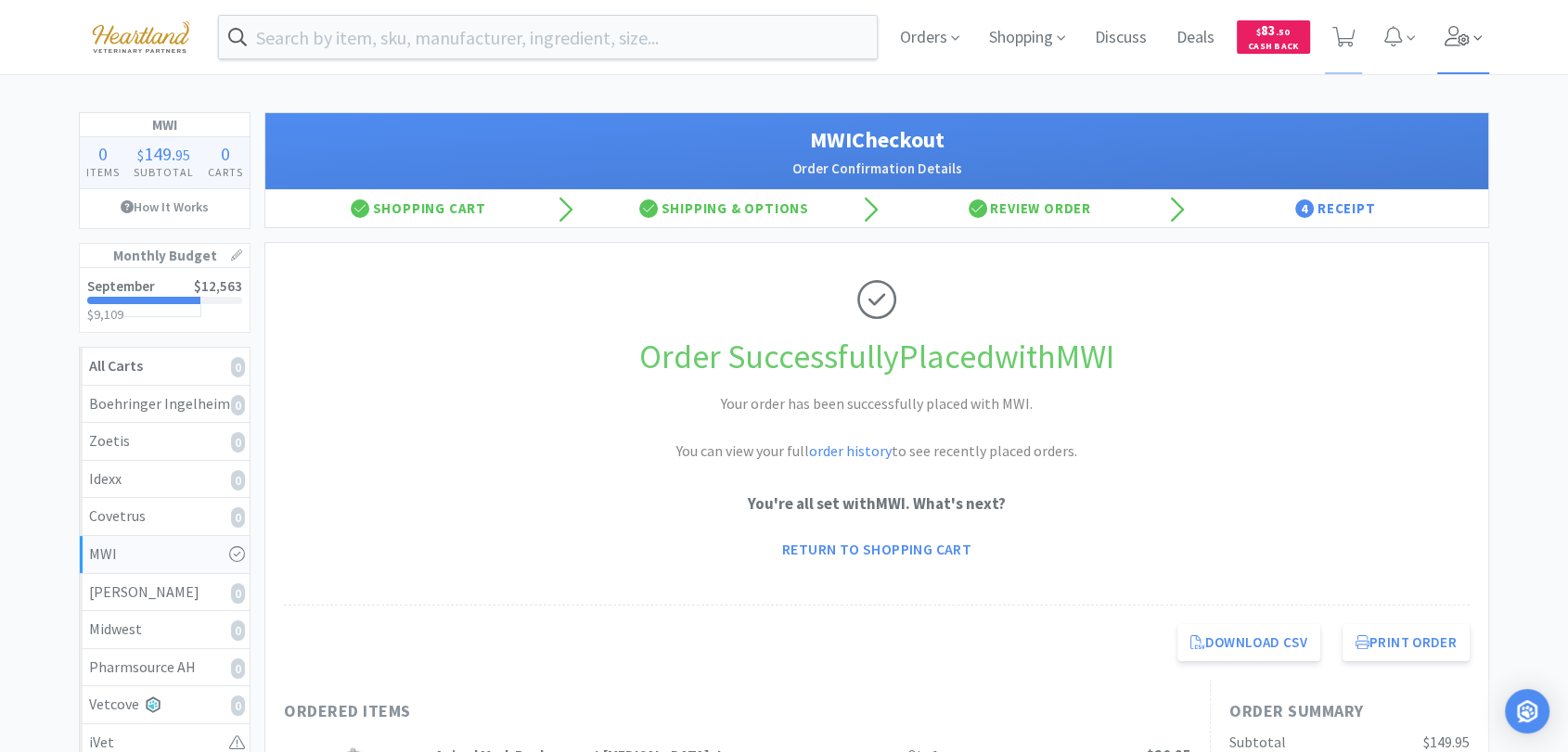
click at [1477, 28] on span at bounding box center [1477, 39] width 9 height 21
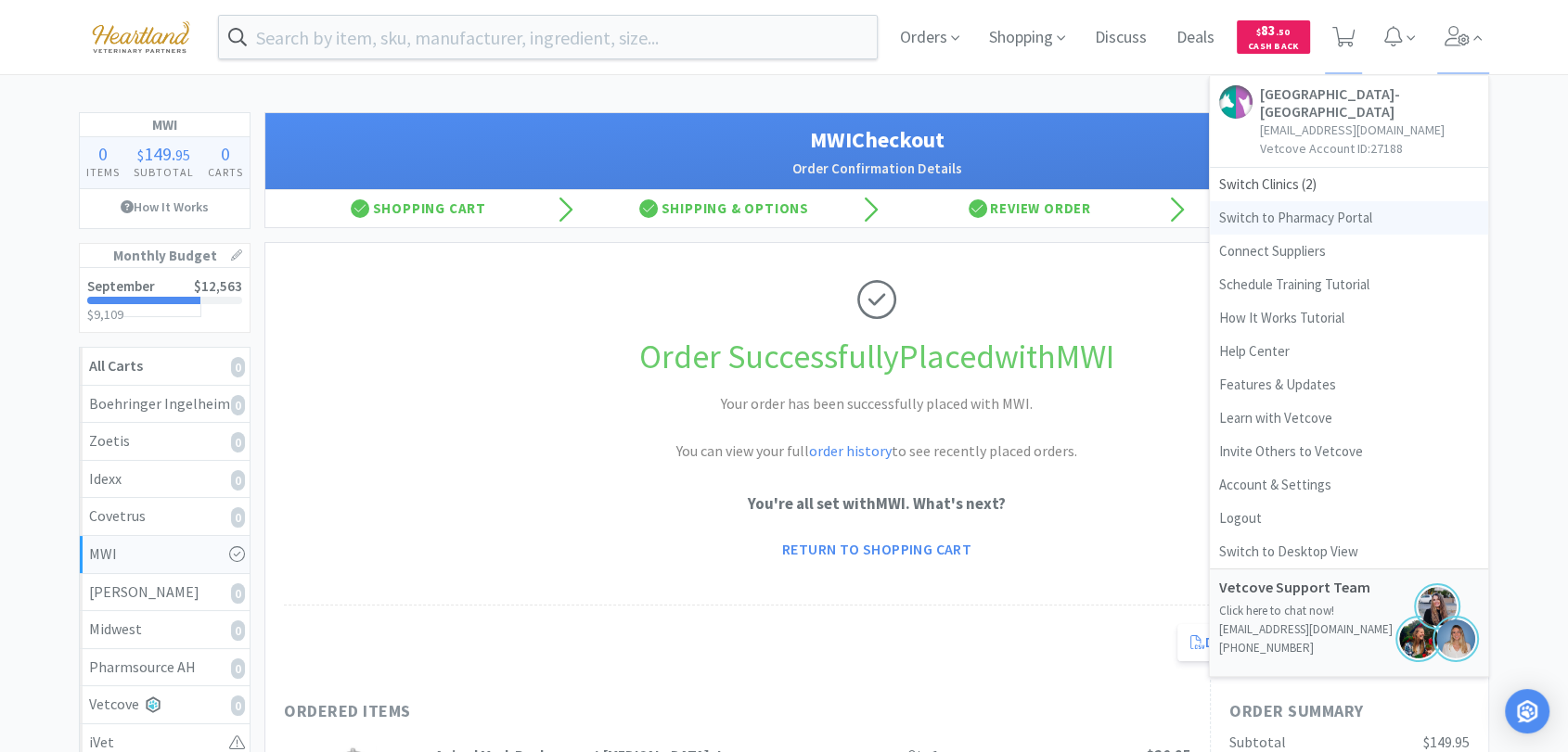
click at [1382, 220] on link "Switch to Pharmacy Portal" at bounding box center [1350, 217] width 278 height 34
